Goal: Task Accomplishment & Management: Manage account settings

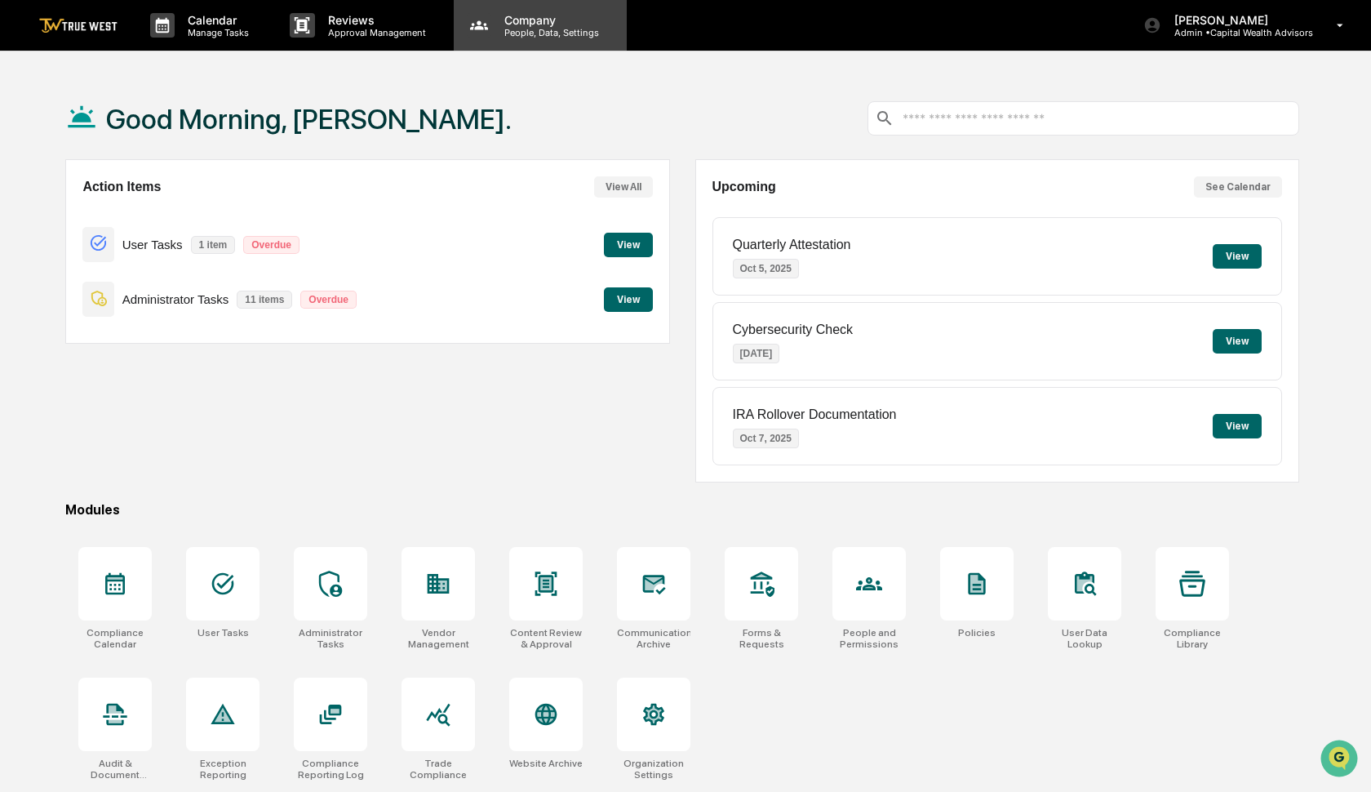
click at [533, 32] on p "People, Data, Settings" at bounding box center [549, 32] width 116 height 11
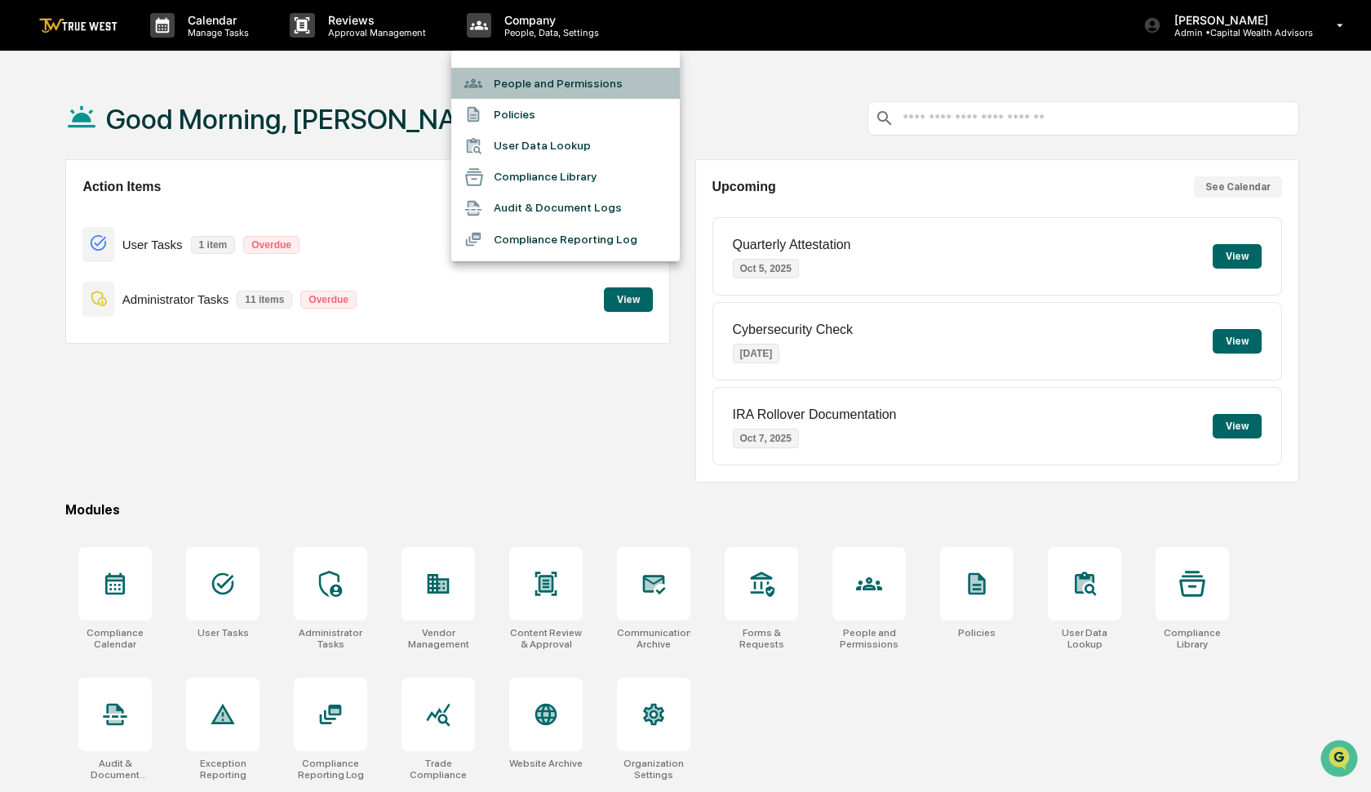
click at [526, 74] on li "People and Permissions" at bounding box center [565, 83] width 229 height 31
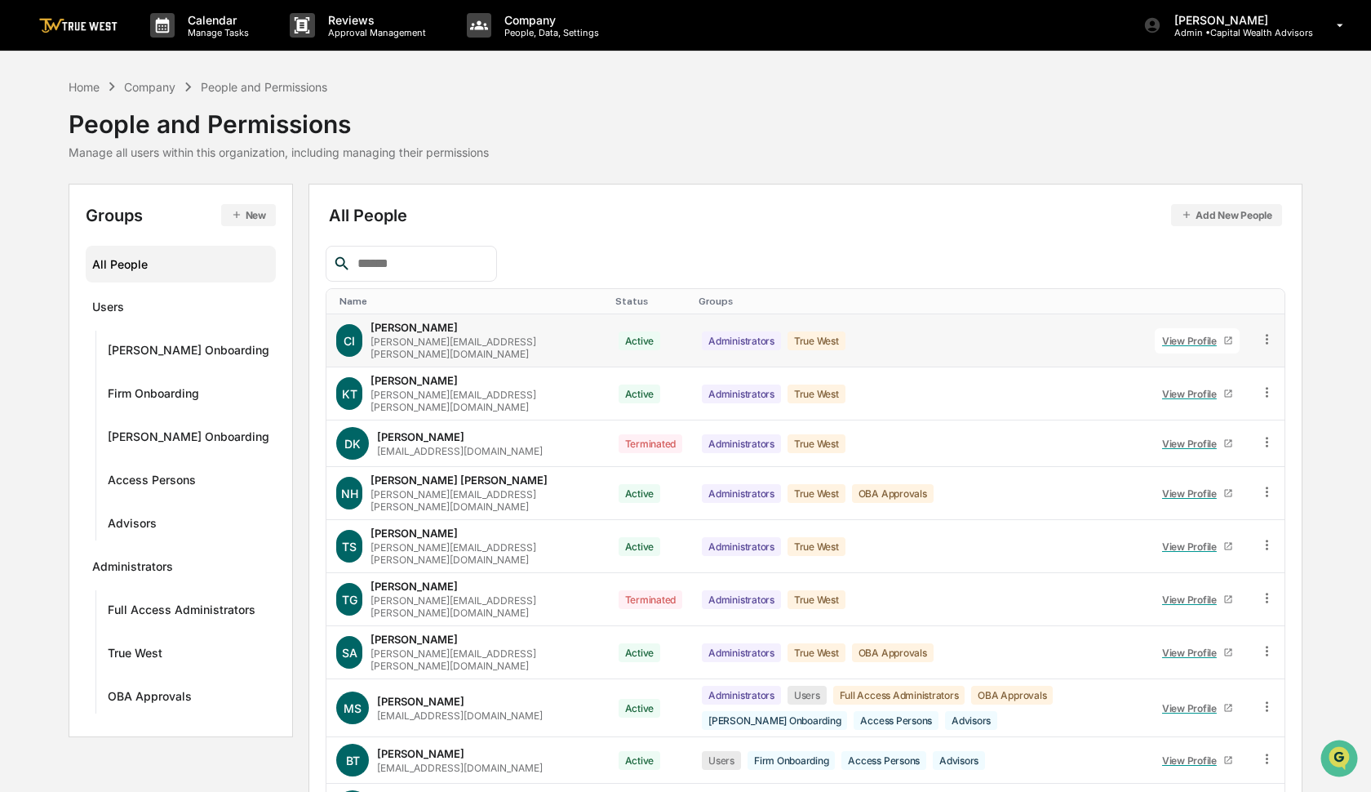
click at [1230, 339] on icon at bounding box center [1227, 340] width 7 height 7
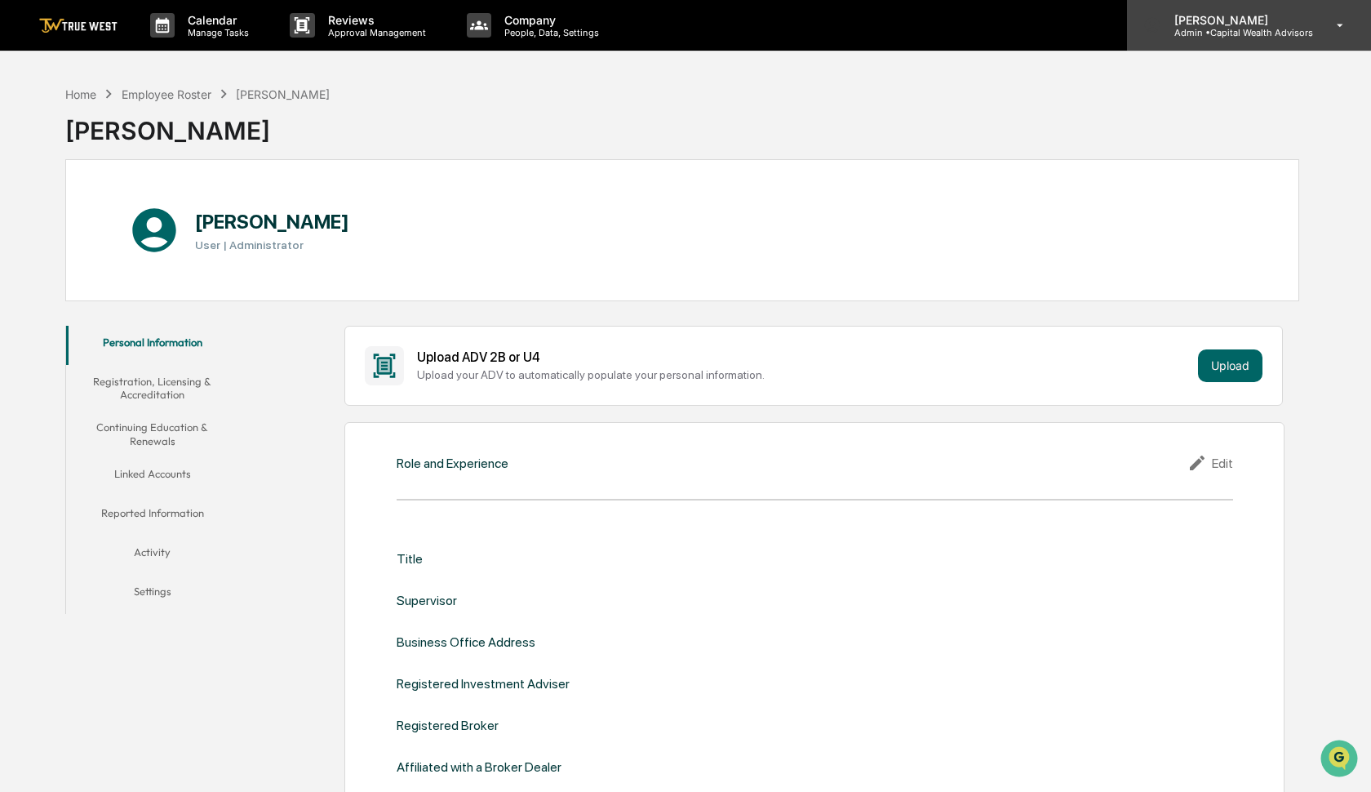
click at [1222, 27] on p "Admin • Capital Wealth Advisors" at bounding box center [1237, 32] width 152 height 11
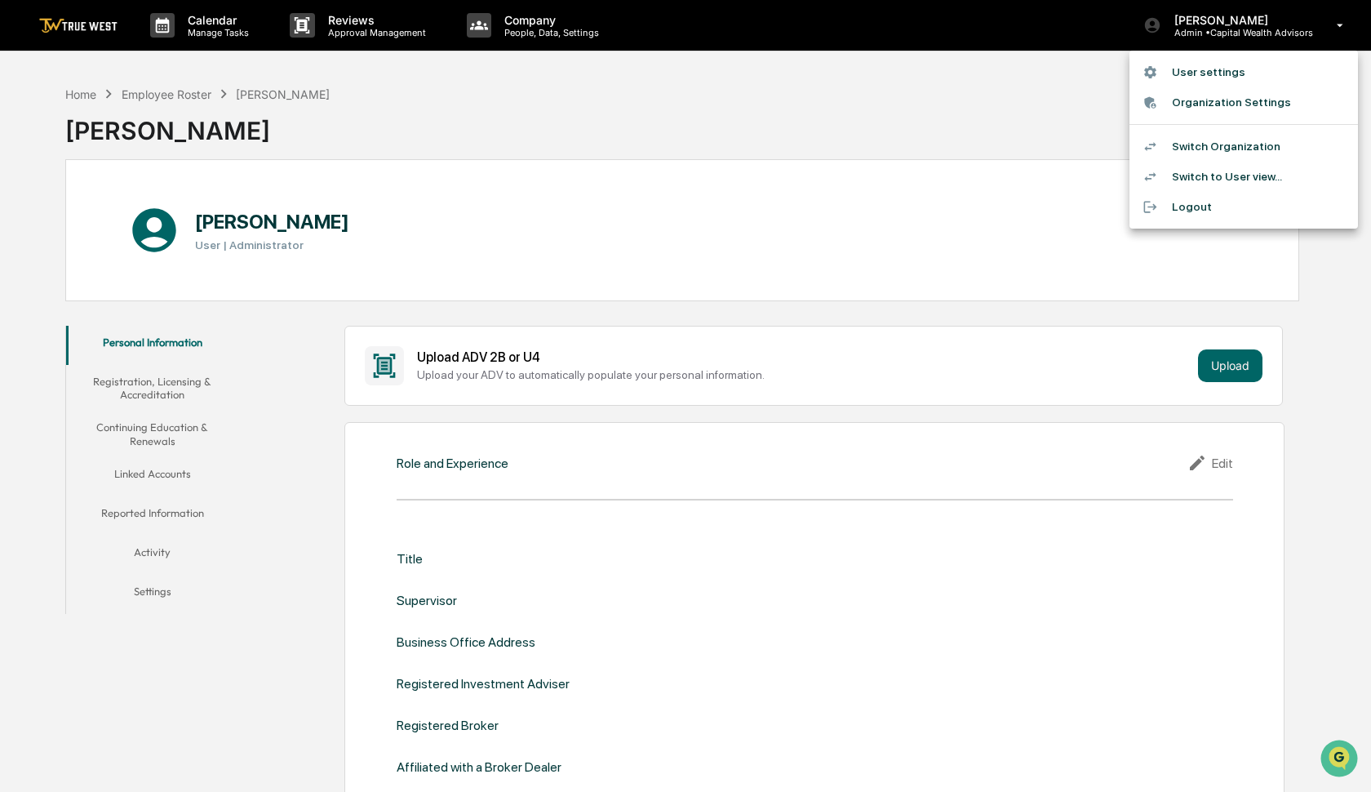
click at [1187, 144] on li "Switch Organization" at bounding box center [1243, 146] width 229 height 30
